Goal: Information Seeking & Learning: Learn about a topic

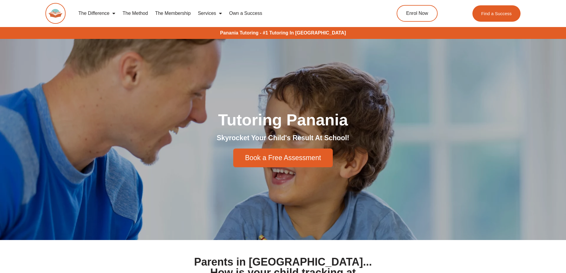
click at [134, 14] on link "The Method" at bounding box center [135, 14] width 32 height 14
click at [139, 15] on link "The Method" at bounding box center [135, 14] width 32 height 14
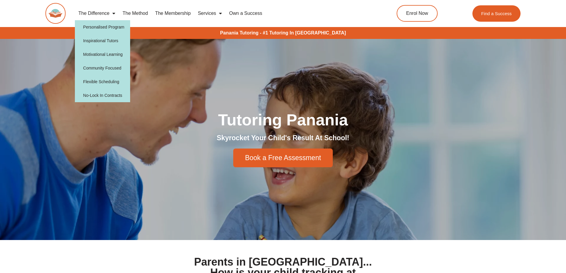
click at [114, 14] on span "Menu" at bounding box center [112, 13] width 6 height 11
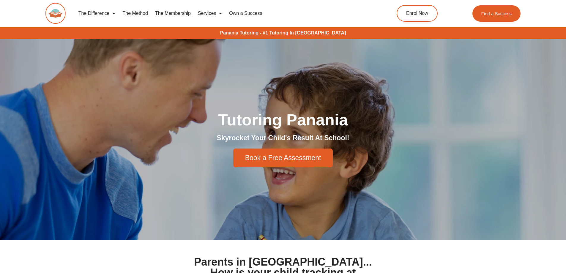
click at [114, 14] on span "Menu" at bounding box center [112, 13] width 6 height 11
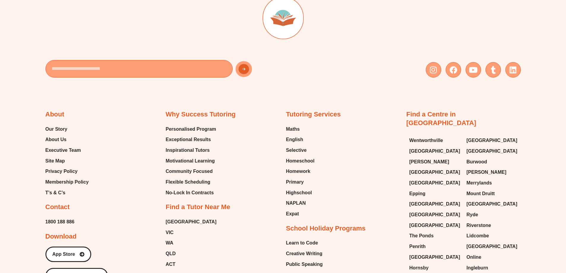
scroll to position [1763, 0]
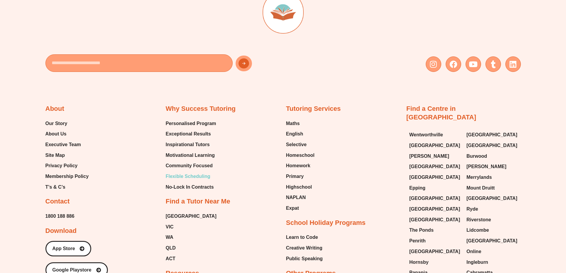
click at [202, 178] on span "Flexible Scheduling" at bounding box center [188, 176] width 45 height 9
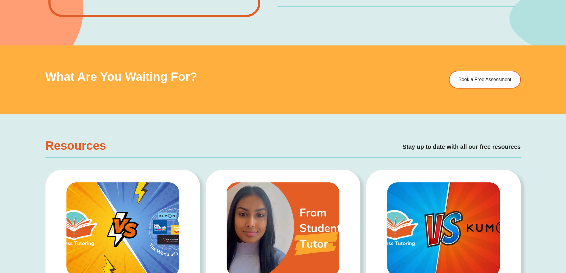
scroll to position [761, 0]
